Goal: Navigation & Orientation: Find specific page/section

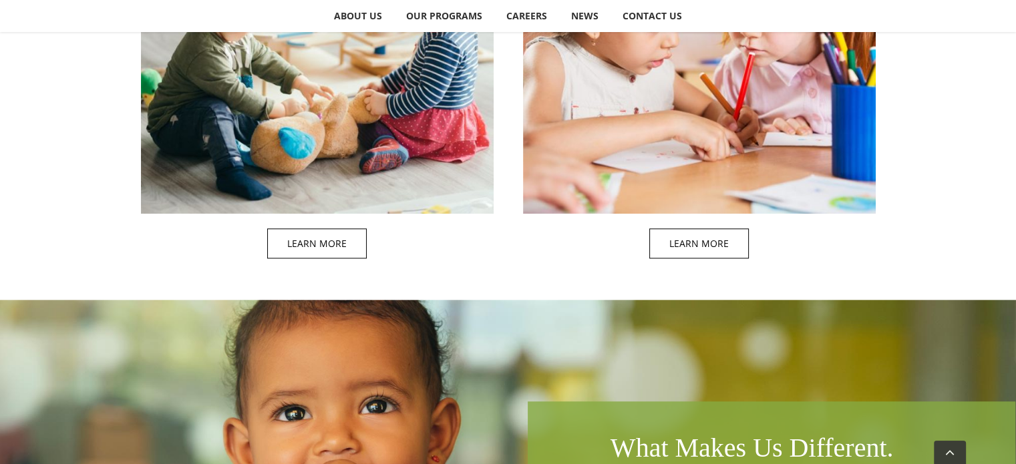
scroll to position [1395, 0]
click at [305, 249] on span at bounding box center [331, 59] width 353 height 430
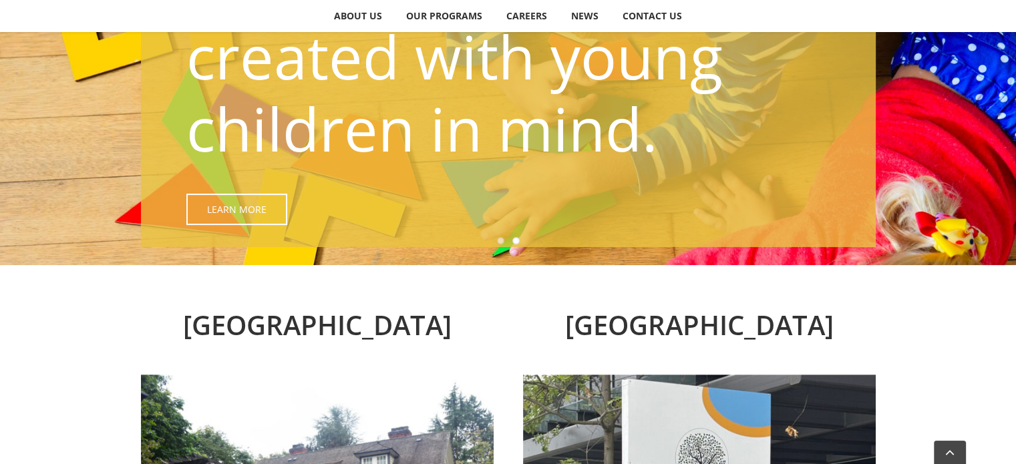
scroll to position [277, 0]
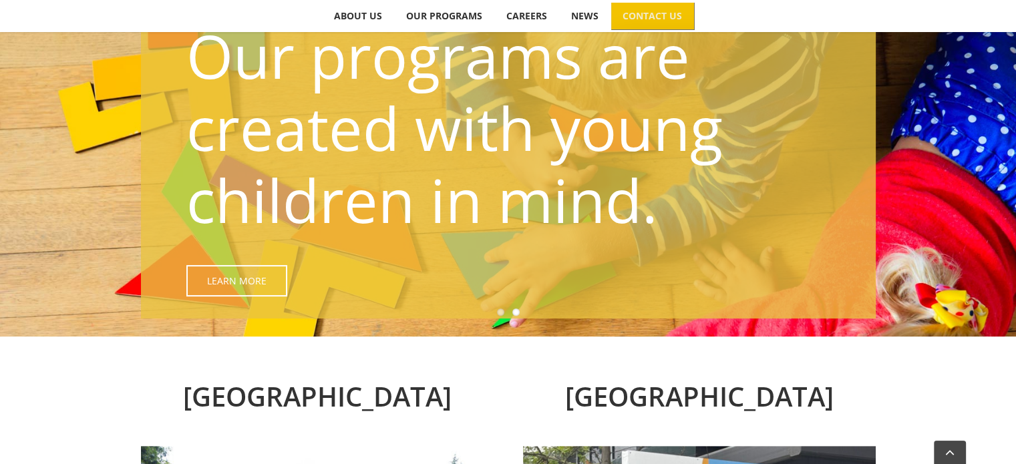
click at [666, 16] on span "CONTACT US" at bounding box center [652, 15] width 59 height 9
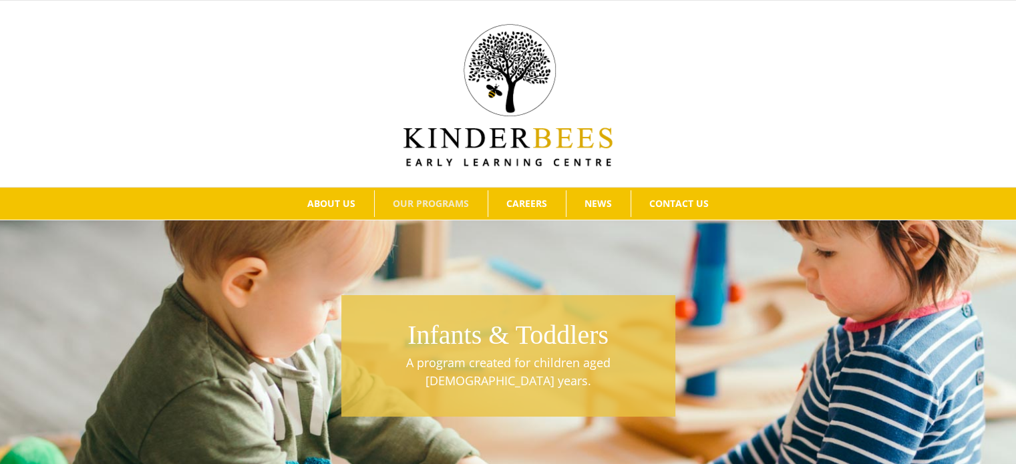
click at [438, 145] on img at bounding box center [508, 95] width 209 height 142
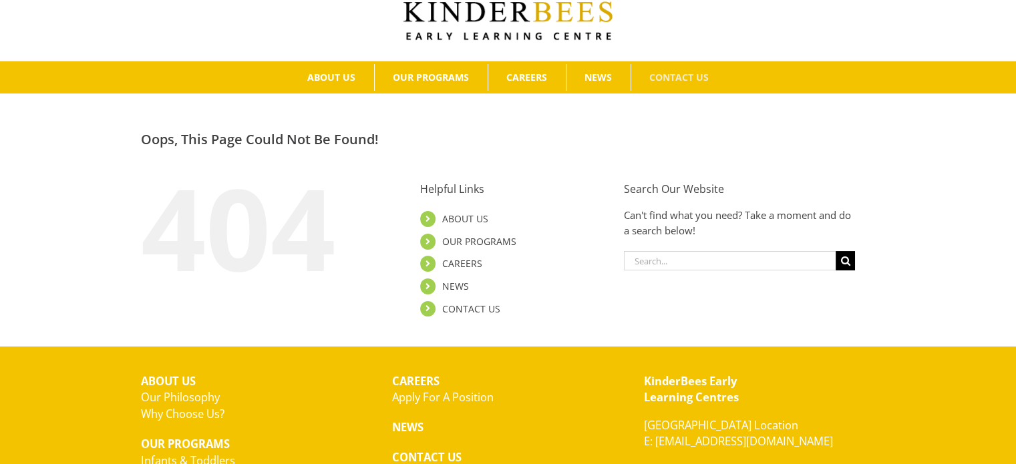
scroll to position [126, 0]
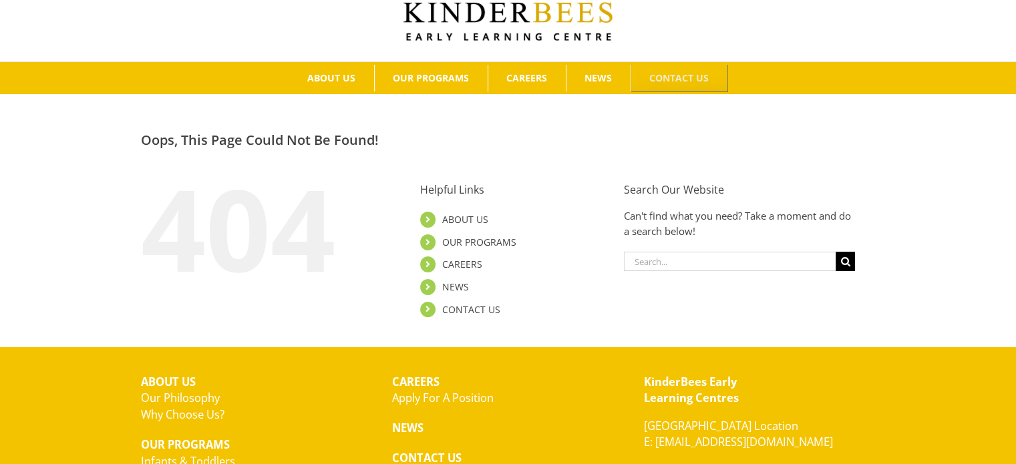
click at [680, 78] on span "CONTACT US" at bounding box center [679, 78] width 59 height 9
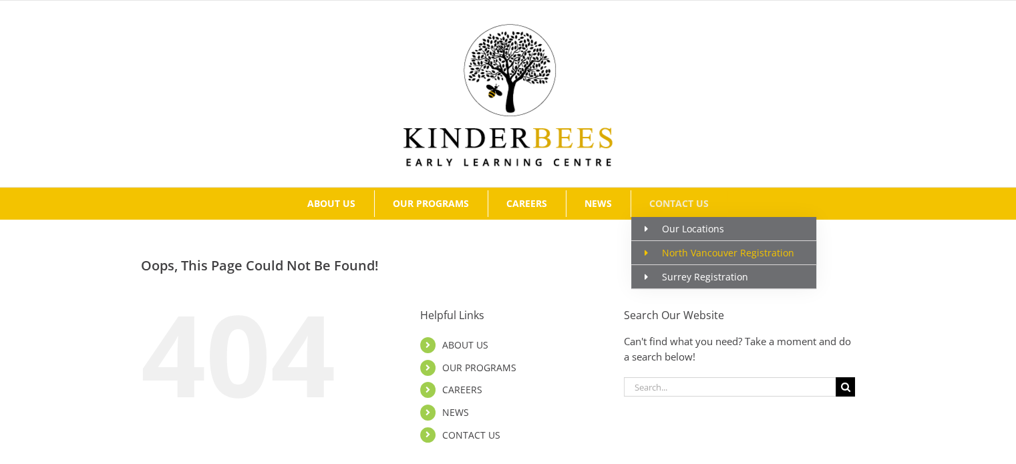
click at [678, 256] on span "North Vancouver Registration" at bounding box center [720, 253] width 150 height 13
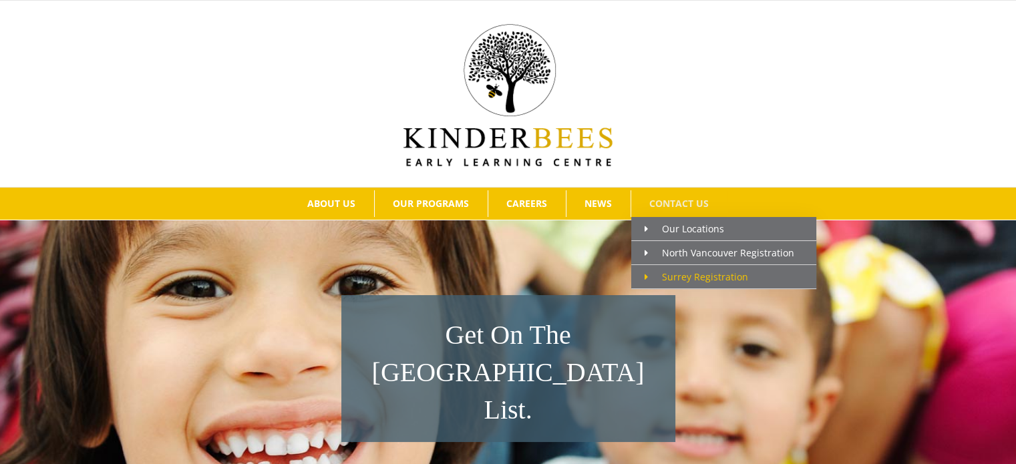
click at [678, 277] on span "Surrey Registration" at bounding box center [697, 277] width 104 height 13
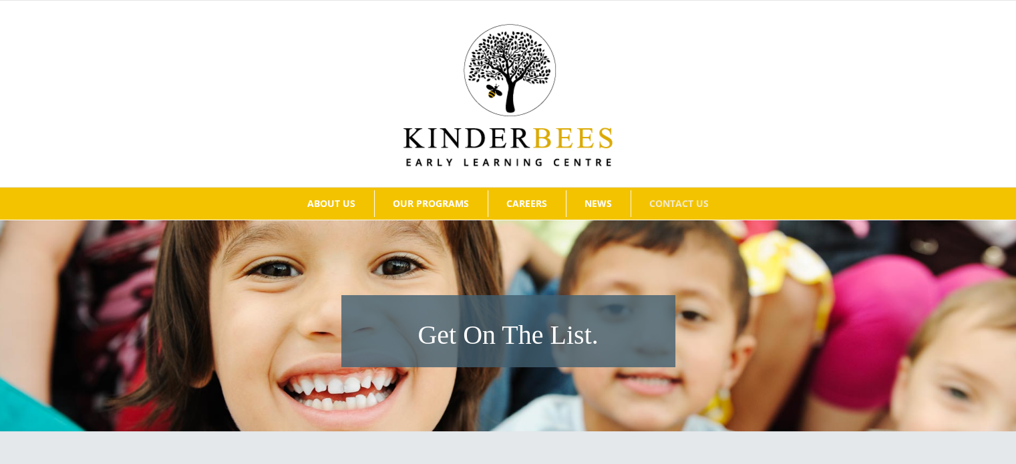
click at [501, 139] on img at bounding box center [508, 95] width 209 height 142
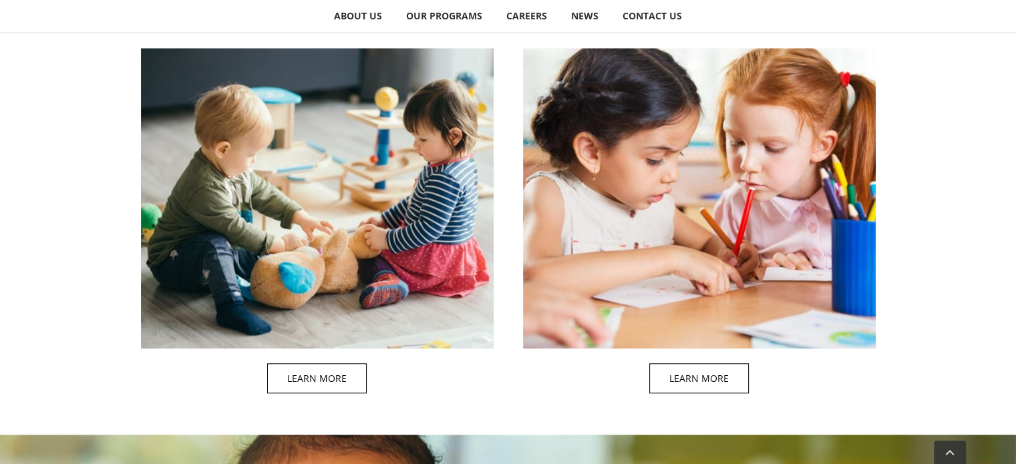
scroll to position [1258, 0]
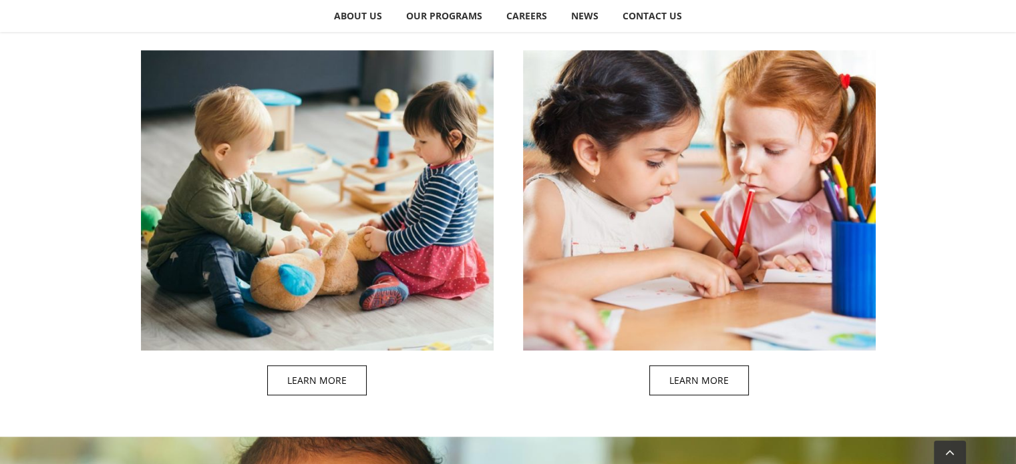
click at [326, 356] on span at bounding box center [331, 196] width 353 height 430
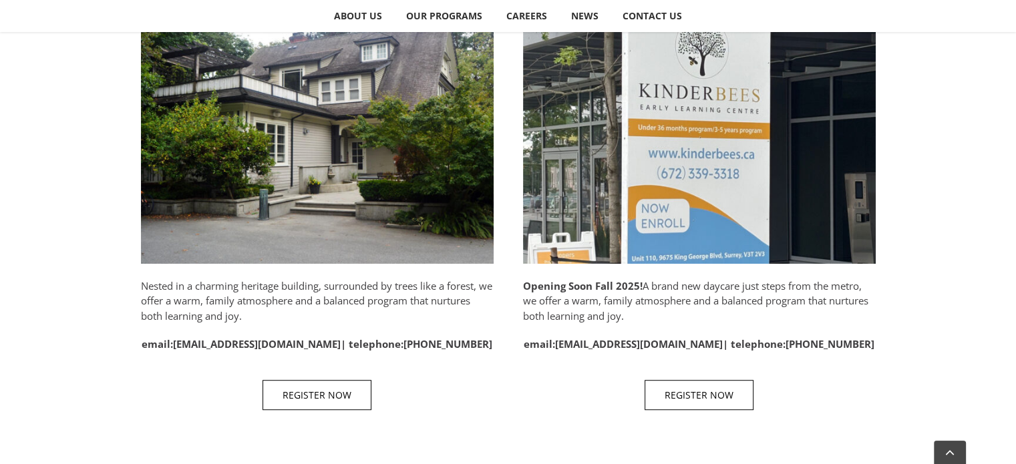
scroll to position [684, 0]
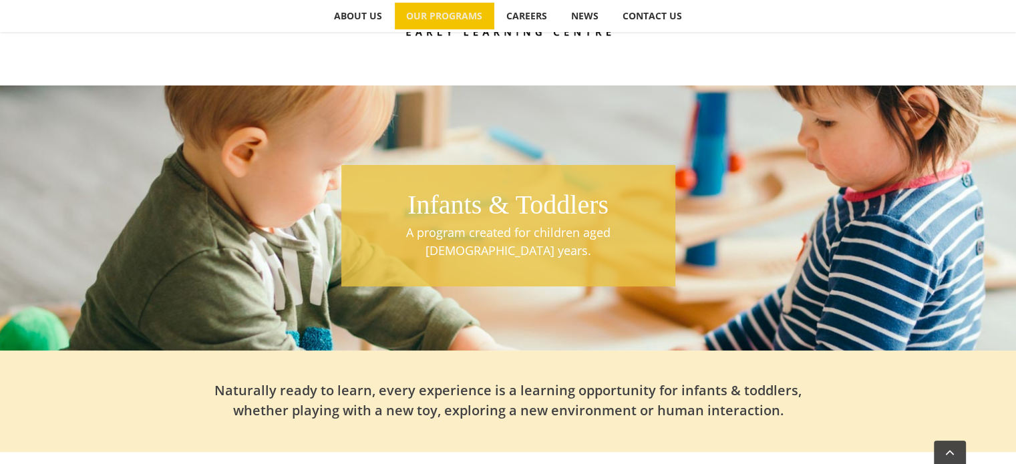
scroll to position [125, 0]
